Goal: Information Seeking & Learning: Learn about a topic

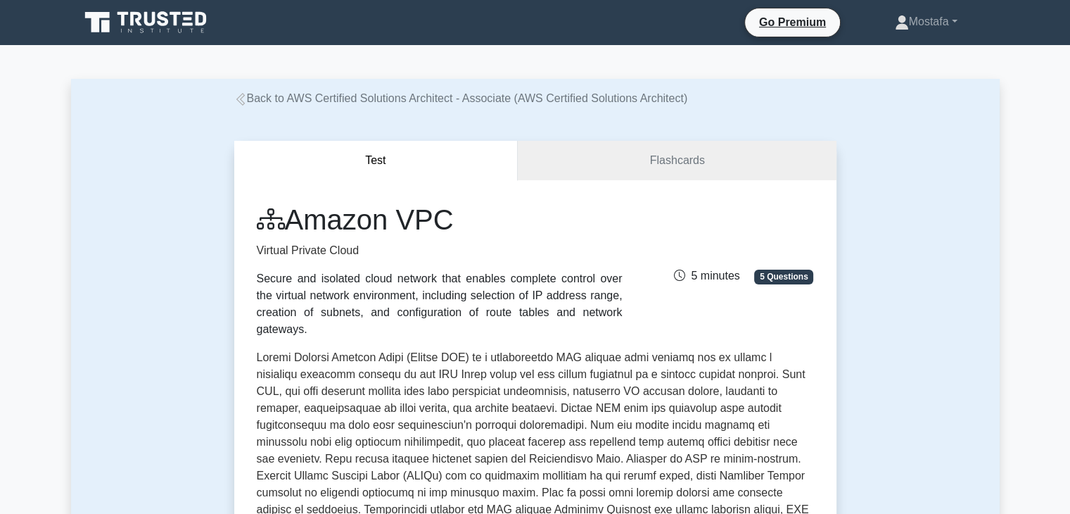
click at [156, 10] on icon at bounding box center [147, 22] width 135 height 27
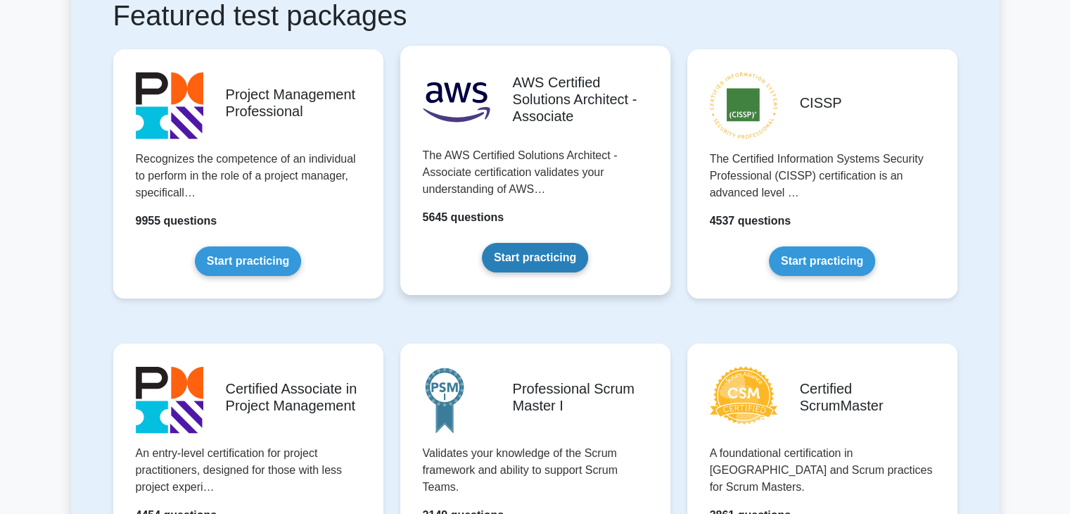
scroll to position [281, 0]
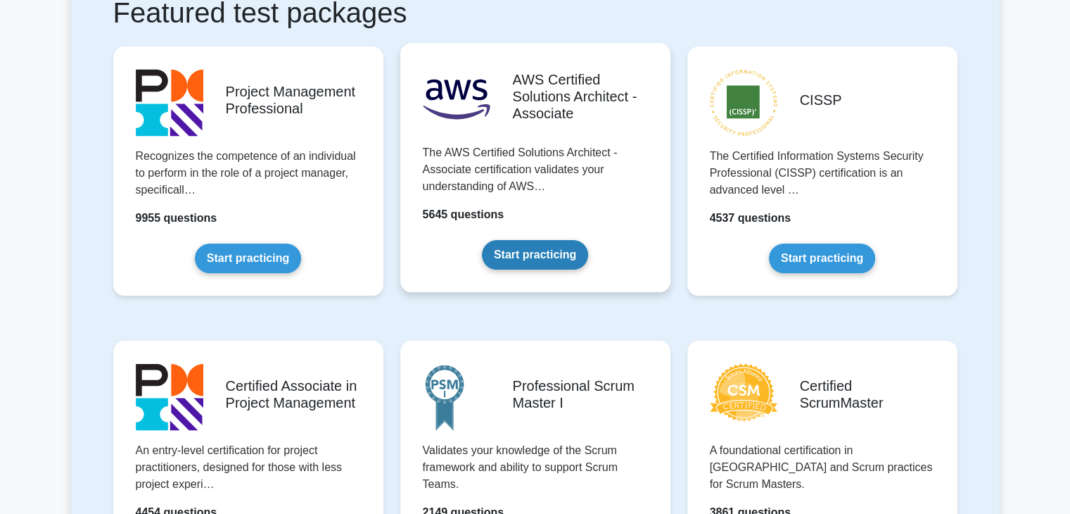
click at [540, 255] on link "Start practicing" at bounding box center [535, 255] width 106 height 30
